Goal: Task Accomplishment & Management: Use online tool/utility

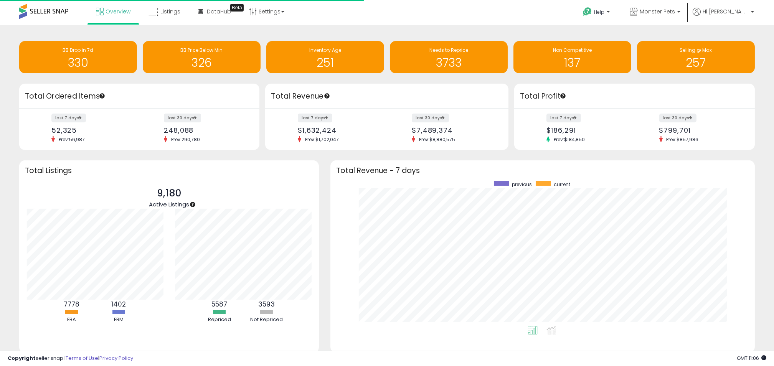
scroll to position [145, 409]
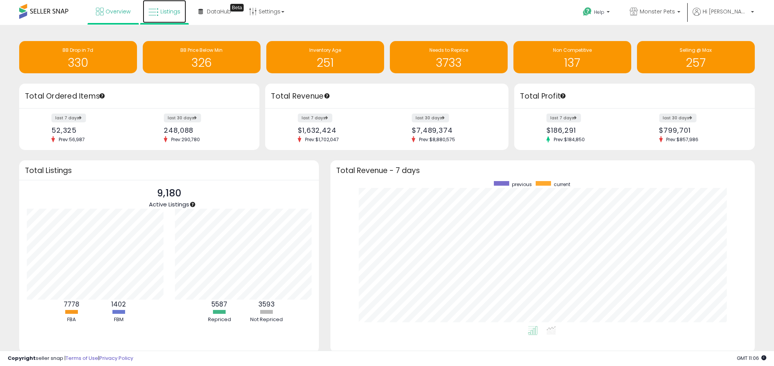
click at [168, 10] on span "Listings" at bounding box center [170, 12] width 20 height 8
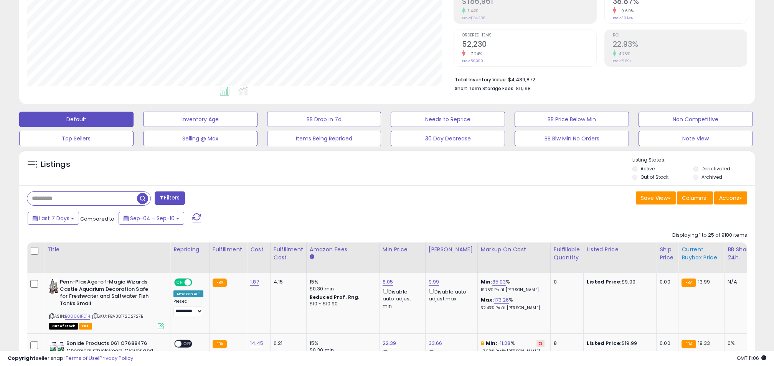
scroll to position [130, 0]
click at [735, 196] on button "Actions" at bounding box center [730, 197] width 33 height 13
click at [698, 241] on link "Export All Columns" at bounding box center [699, 247] width 84 height 12
